Goal: Task Accomplishment & Management: Complete application form

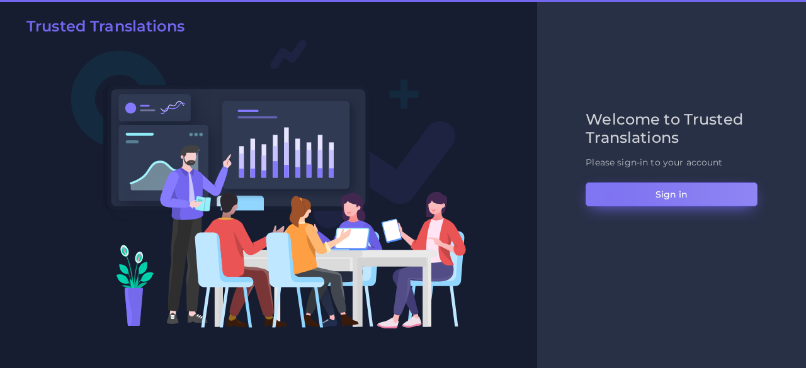
click at [609, 196] on button "Sign in" at bounding box center [672, 195] width 172 height 24
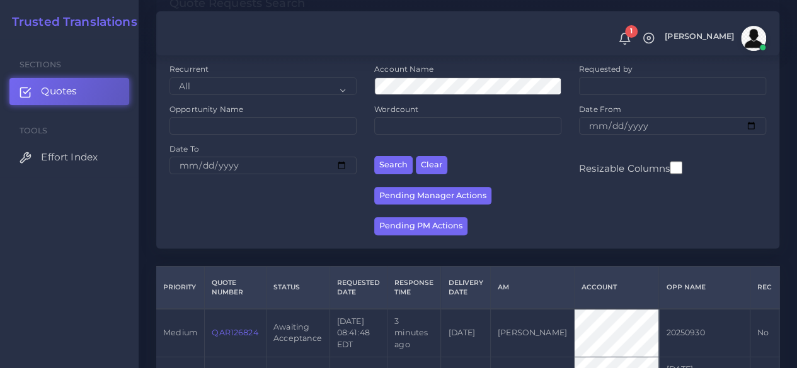
scroll to position [252, 0]
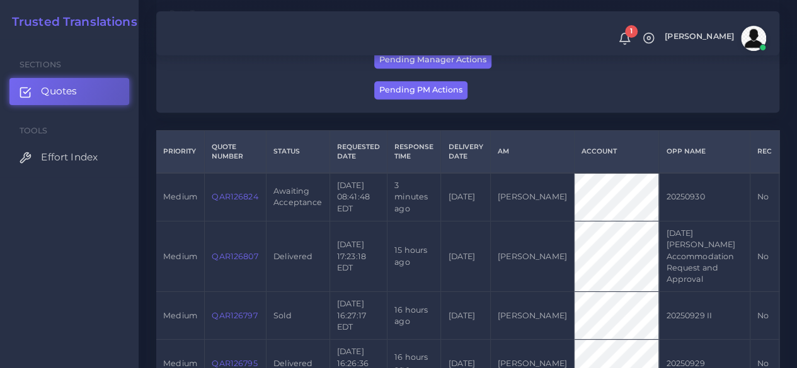
click at [232, 202] on link "QAR126824" at bounding box center [235, 196] width 46 height 9
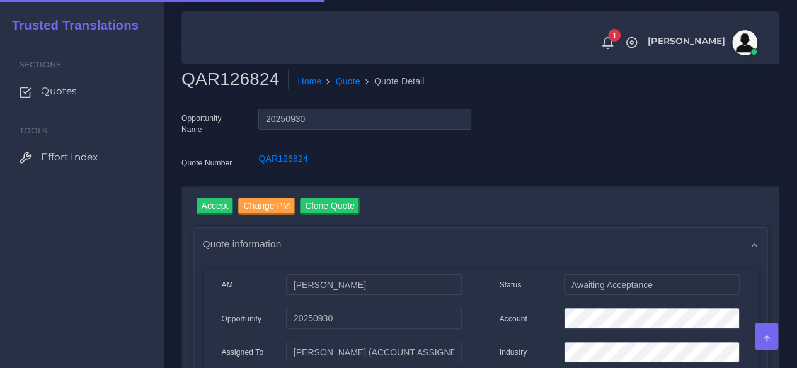
click at [232, 72] on h2 "QAR126824" at bounding box center [234, 79] width 107 height 21
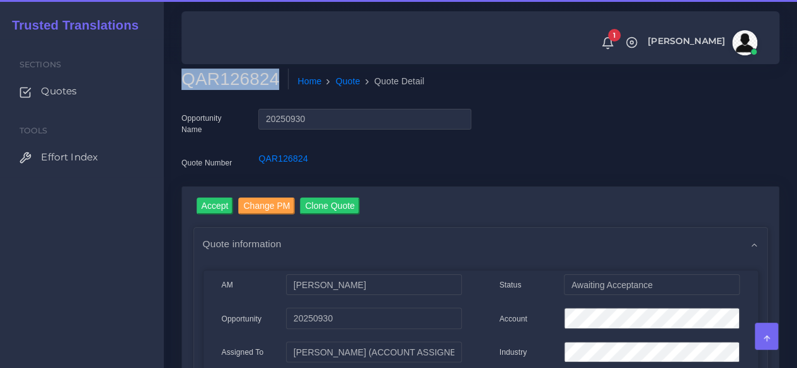
click at [232, 72] on h2 "QAR126824" at bounding box center [234, 79] width 107 height 21
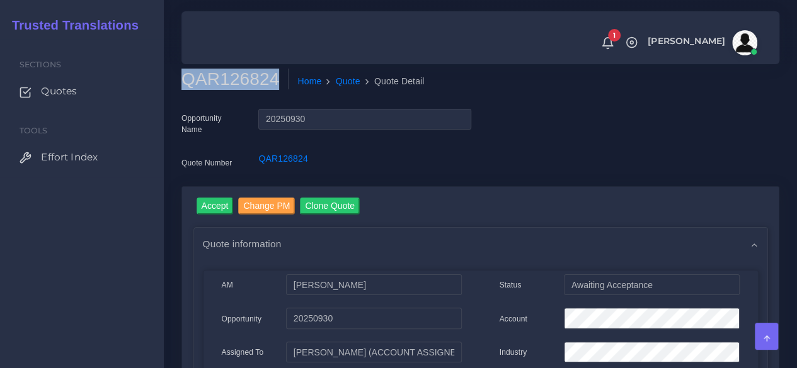
copy h2 "QAR126824"
click at [225, 206] on input "Accept" at bounding box center [214, 206] width 37 height 17
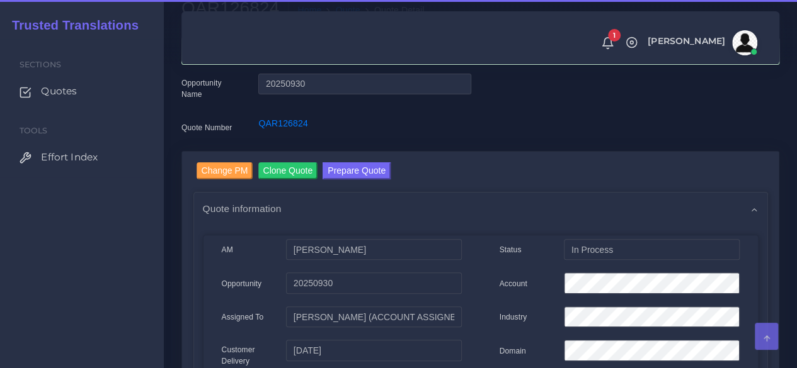
scroll to position [126, 0]
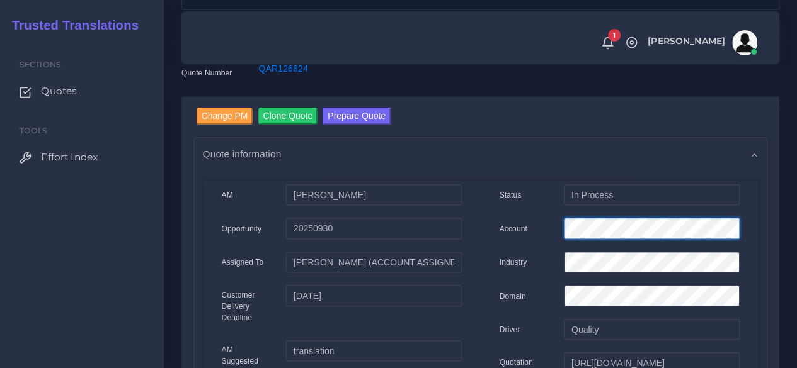
click at [557, 230] on div at bounding box center [651, 230] width 194 height 25
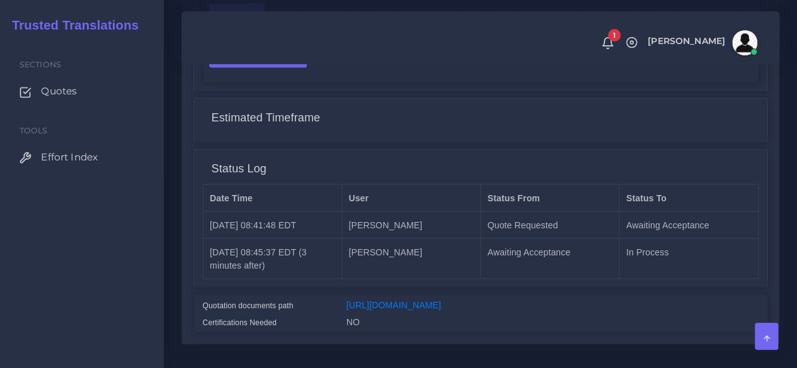
scroll to position [1126, 0]
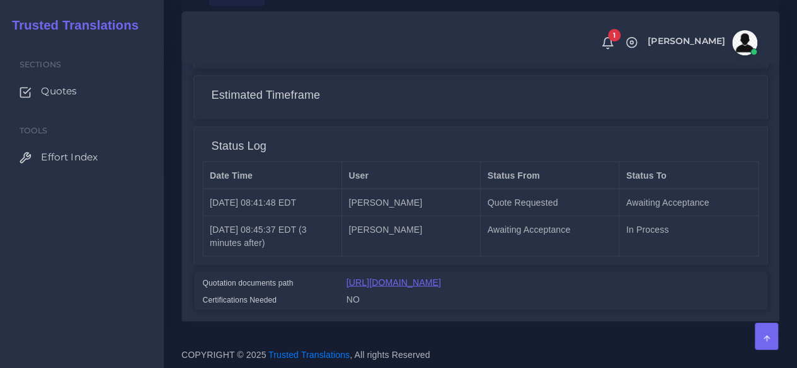
click at [441, 277] on link "https://workdrive.zoho.com/fgoh3e43b1a1fe2124b65bedd7c3c51a0e040/teams/fgoh3e43…" at bounding box center [393, 282] width 94 height 10
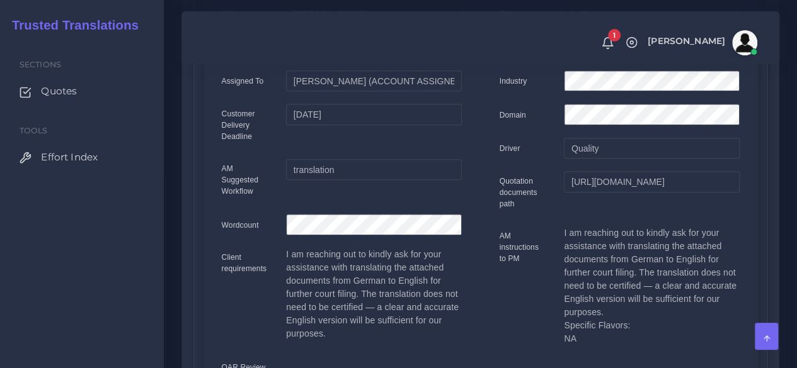
scroll to position [0, 0]
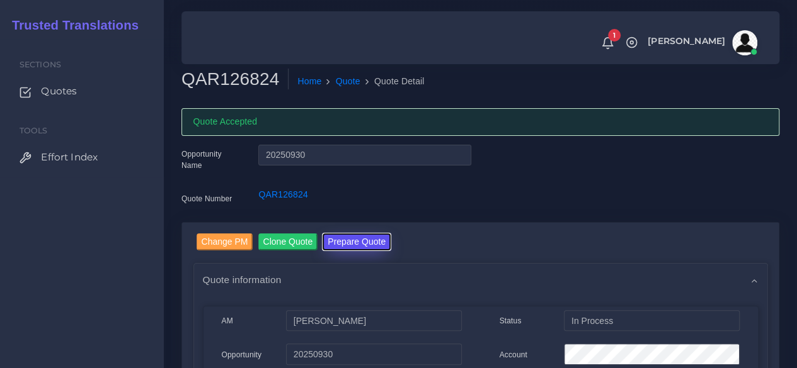
click at [370, 245] on button "Prepare Quote" at bounding box center [356, 242] width 68 height 17
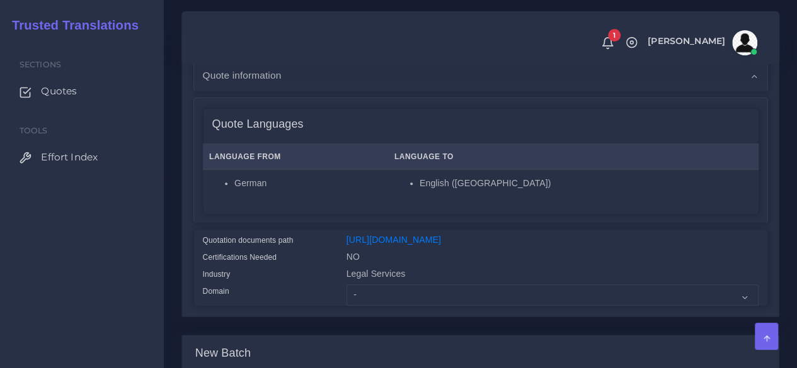
scroll to position [252, 0]
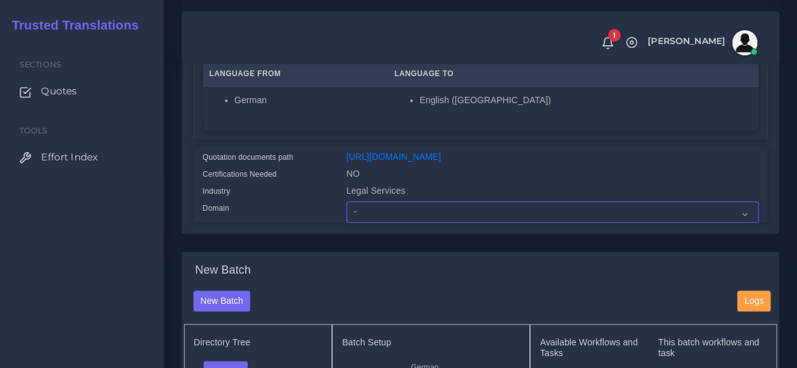
click at [413, 223] on select "- Advertising and Media Agriculture, Forestry and Fishing Architecture, Buildin…" at bounding box center [552, 212] width 412 height 21
select select "Legal Services"
click at [346, 223] on select "- Advertising and Media Agriculture, Forestry and Fishing Architecture, Buildin…" at bounding box center [552, 212] width 412 height 21
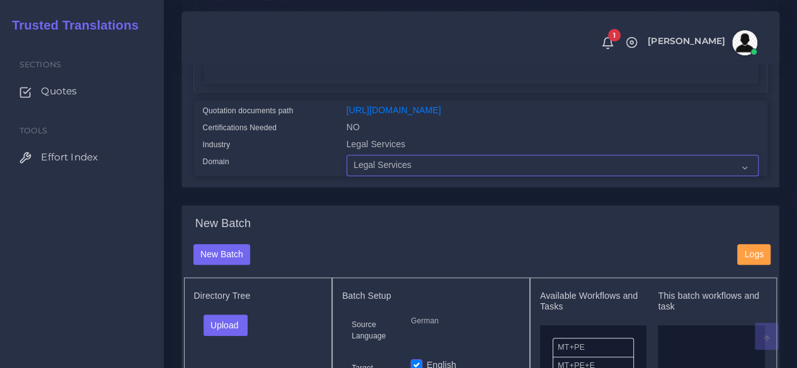
scroll to position [441, 0]
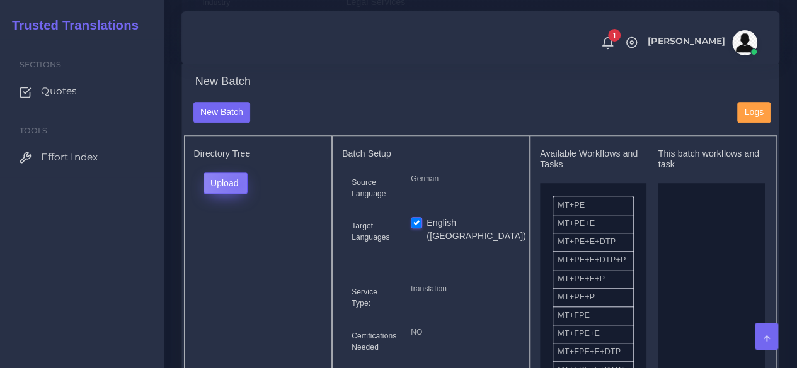
click at [238, 194] on button "Upload" at bounding box center [225, 183] width 45 height 21
click at [233, 239] on label "Files" at bounding box center [247, 231] width 87 height 16
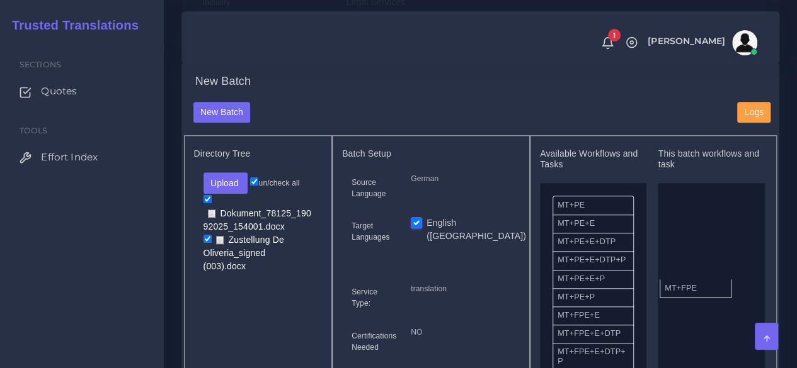
drag, startPoint x: 594, startPoint y: 346, endPoint x: 703, endPoint y: 310, distance: 114.1
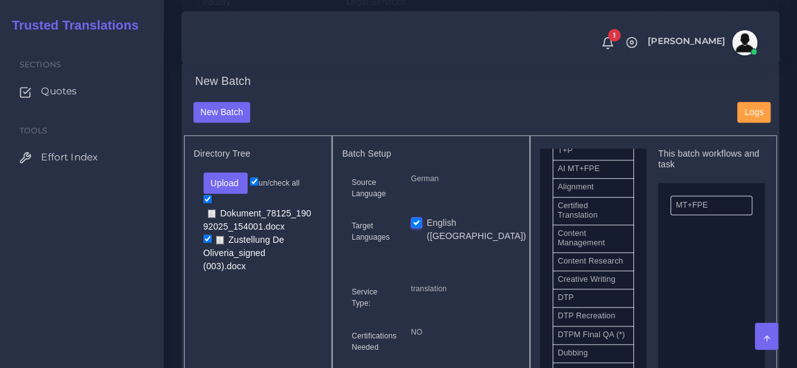
scroll to position [378, 0]
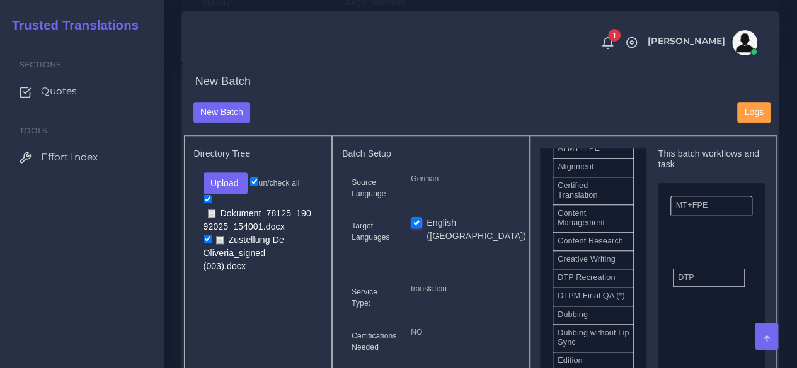
drag, startPoint x: 591, startPoint y: 314, endPoint x: 665, endPoint y: 300, distance: 75.1
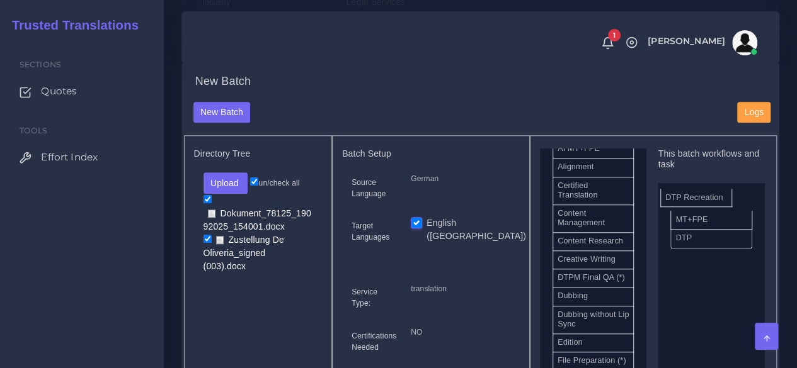
drag, startPoint x: 599, startPoint y: 310, endPoint x: 707, endPoint y: 215, distance: 143.2
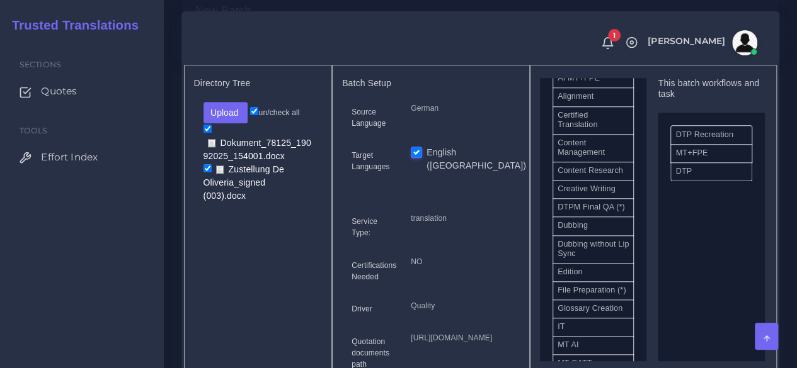
scroll to position [693, 0]
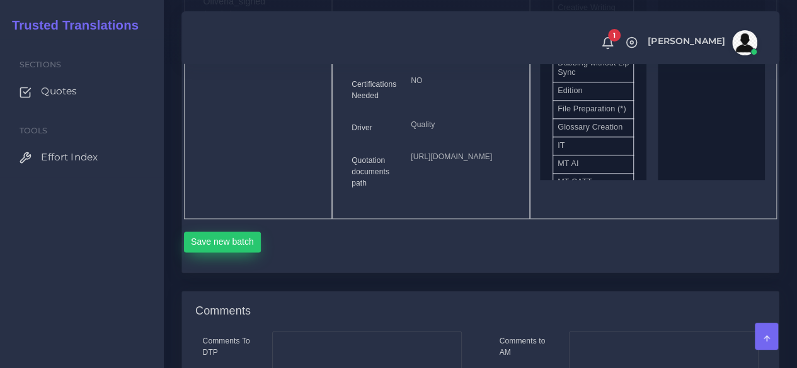
drag, startPoint x: 224, startPoint y: 318, endPoint x: 224, endPoint y: 329, distance: 11.3
click at [224, 262] on div "Save new batch" at bounding box center [480, 240] width 593 height 43
click at [224, 253] on button "Save new batch" at bounding box center [222, 242] width 77 height 21
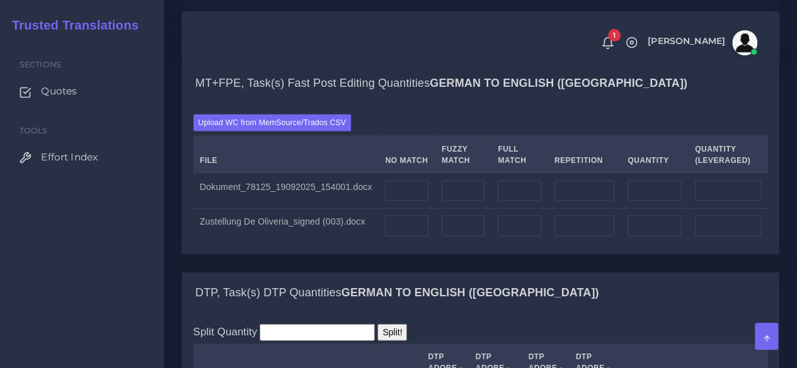
scroll to position [1071, 0]
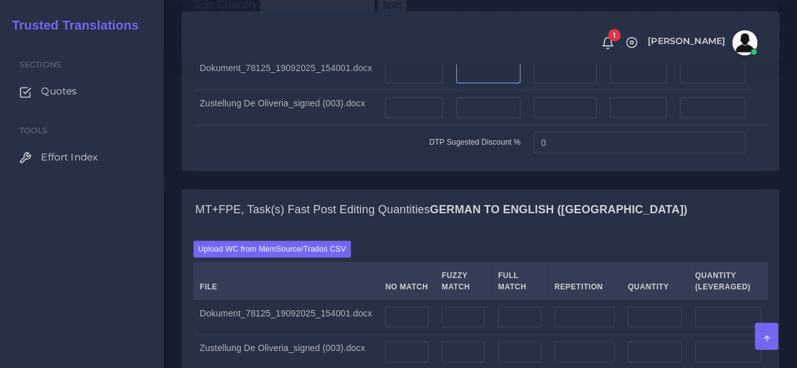
click at [491, 83] on input "number" at bounding box center [488, 72] width 64 height 21
type input "1"
click at [475, 118] on input "number" at bounding box center [488, 107] width 64 height 21
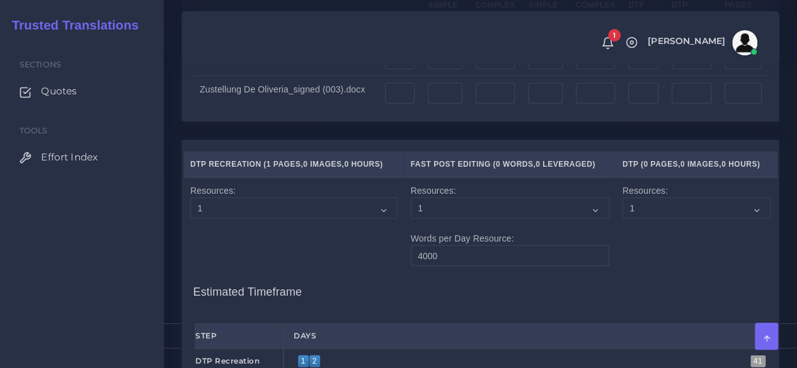
scroll to position [1574, 0]
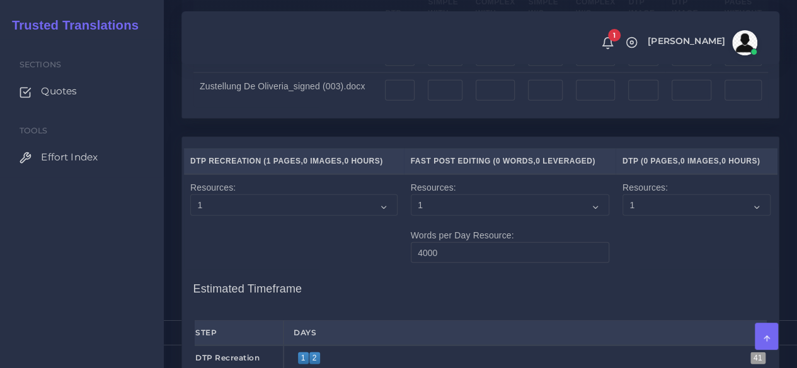
type input "1"
click at [394, 66] on input "number" at bounding box center [400, 55] width 30 height 21
type input "1"
click at [390, 101] on input "number" at bounding box center [400, 90] width 30 height 21
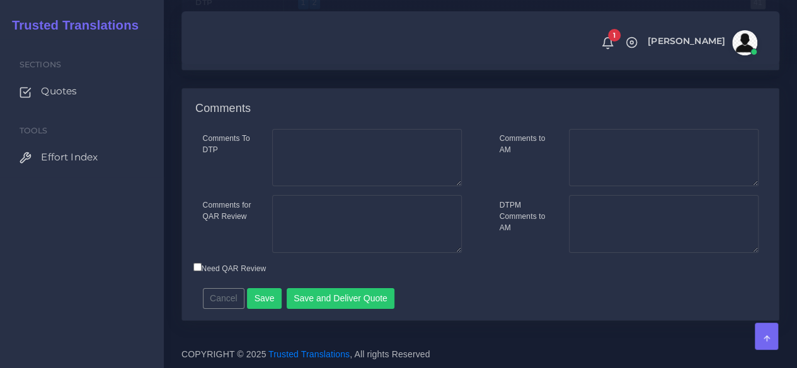
scroll to position [2149, 0]
type input "1"
click at [266, 302] on button "Save" at bounding box center [264, 298] width 35 height 21
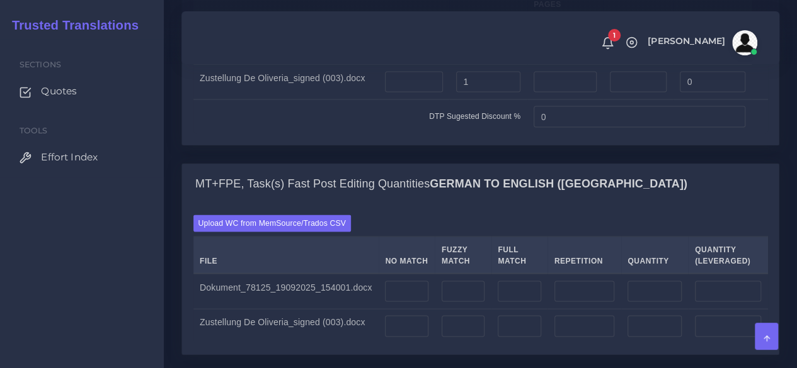
scroll to position [1322, 0]
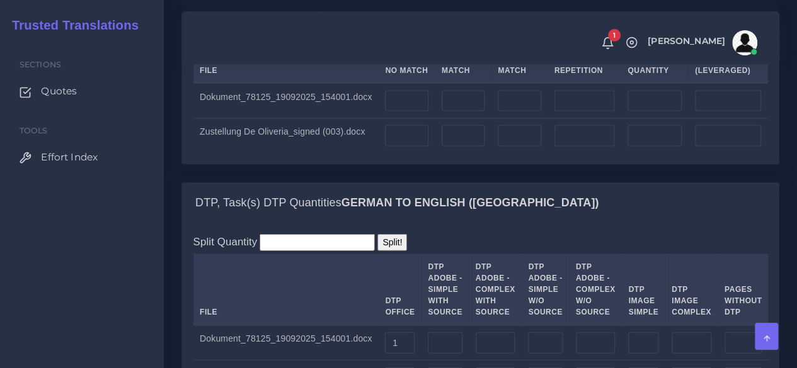
click at [287, 42] on label "Upload WC from MemSource/Trados CSV" at bounding box center [272, 33] width 158 height 17
click at [0, 0] on input "Upload WC from MemSource/Trados CSV" at bounding box center [0, 0] width 0 height 0
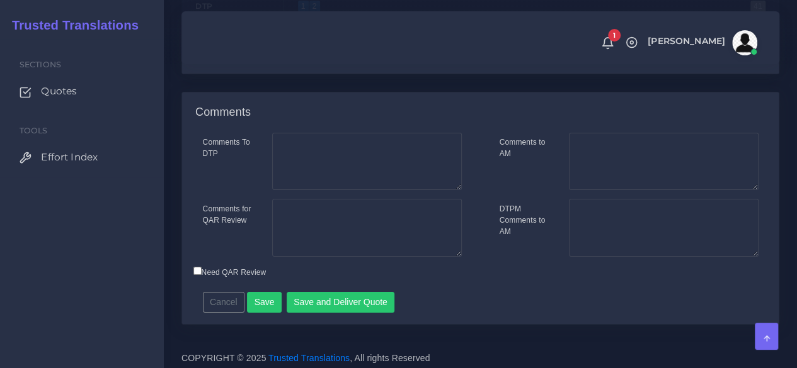
scroll to position [1952, 0]
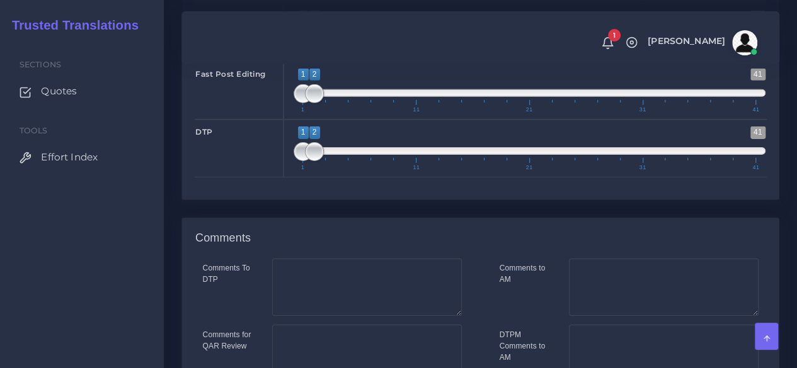
type input "1;1"
drag, startPoint x: 315, startPoint y: 141, endPoint x: 293, endPoint y: 142, distance: 22.1
click at [293, 45] on span at bounding box center [302, 35] width 19 height 19
type input "1;1"
drag, startPoint x: 312, startPoint y: 203, endPoint x: 297, endPoint y: 207, distance: 14.8
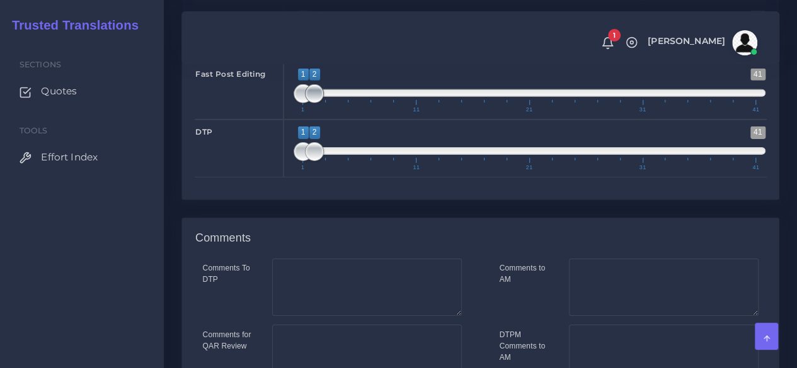
click at [305, 103] on span at bounding box center [314, 93] width 19 height 19
type input "1;1"
drag, startPoint x: 314, startPoint y: 258, endPoint x: 278, endPoint y: 263, distance: 35.6
click at [281, 178] on div "DTP 1 41 1 1 1 — 1 1 11 21 31 41 1;1" at bounding box center [480, 149] width 590 height 58
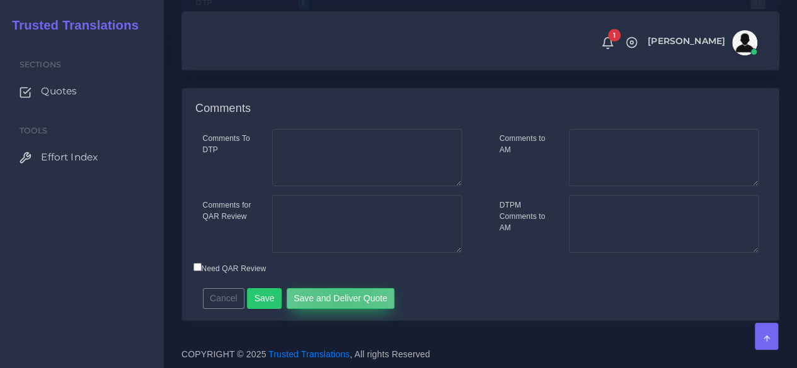
click at [336, 297] on button "Save and Deliver Quote" at bounding box center [341, 298] width 108 height 21
